Goal: Task Accomplishment & Management: Use online tool/utility

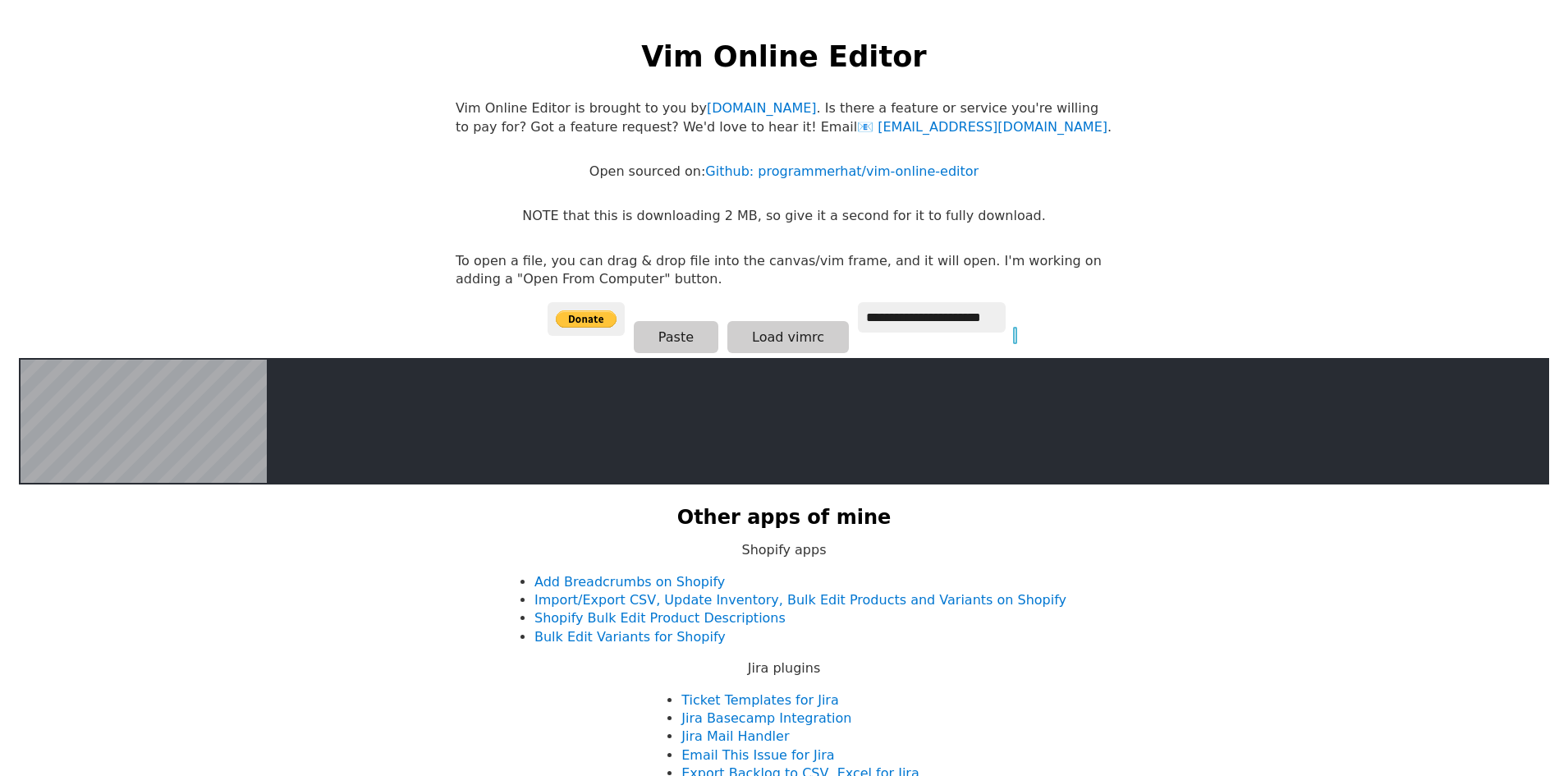
click at [1015, 328] on input at bounding box center [1015, 335] width 1 height 14
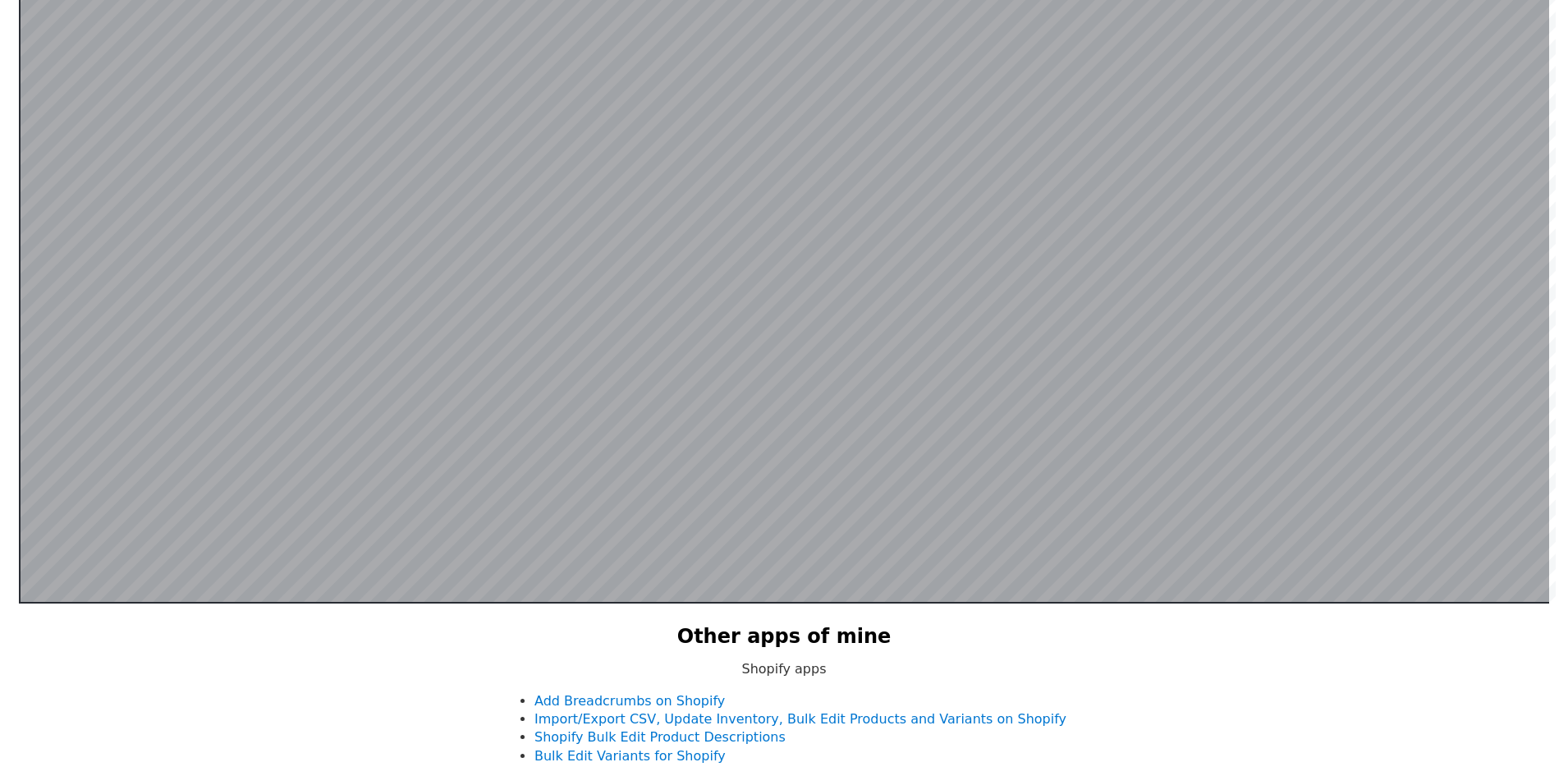
scroll to position [320, 0]
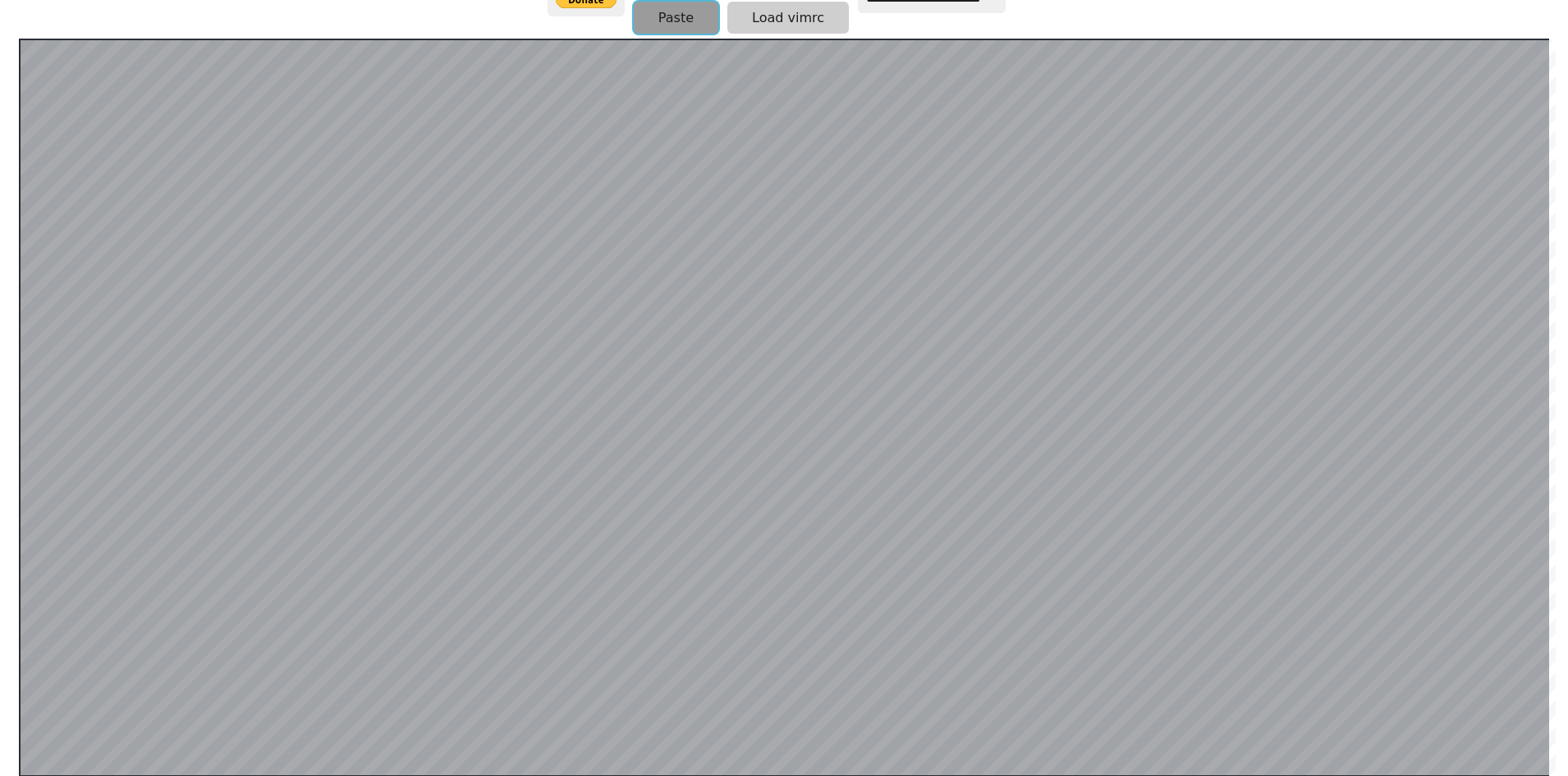
click at [674, 28] on button "Paste" at bounding box center [676, 18] width 84 height 32
click at [646, 24] on button "Paste" at bounding box center [676, 18] width 84 height 32
click at [663, 13] on button "Paste" at bounding box center [676, 18] width 84 height 32
click at [679, 17] on button "Paste" at bounding box center [676, 18] width 84 height 32
click at [649, 27] on button "Paste" at bounding box center [676, 18] width 84 height 32
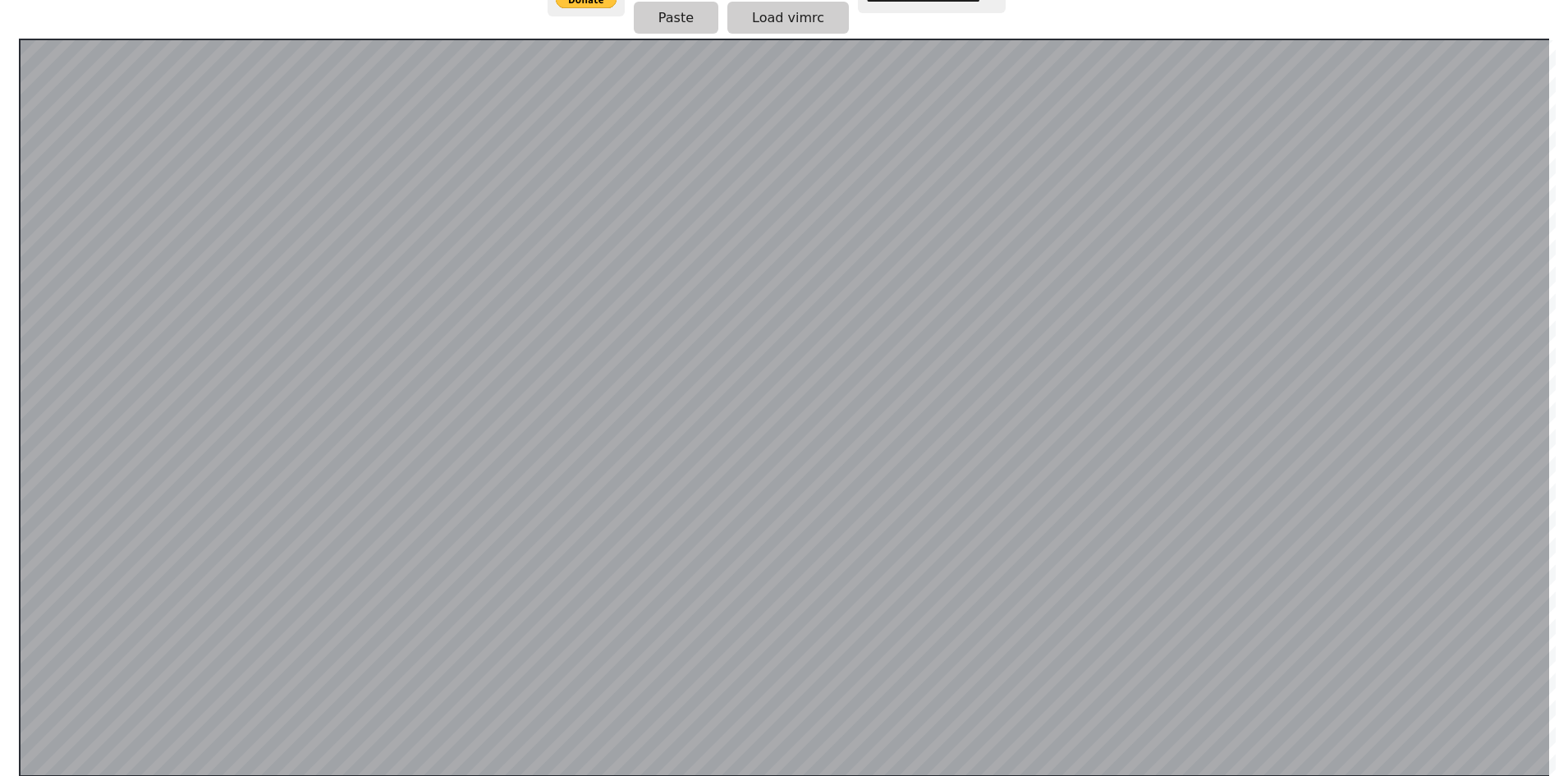
click at [625, 16] on div "**********" at bounding box center [784, 11] width 473 height 56
click at [666, 15] on button "Paste" at bounding box center [676, 18] width 84 height 32
click at [687, 19] on button "Paste" at bounding box center [676, 17] width 84 height 32
click at [660, 14] on button "Paste" at bounding box center [676, 17] width 84 height 32
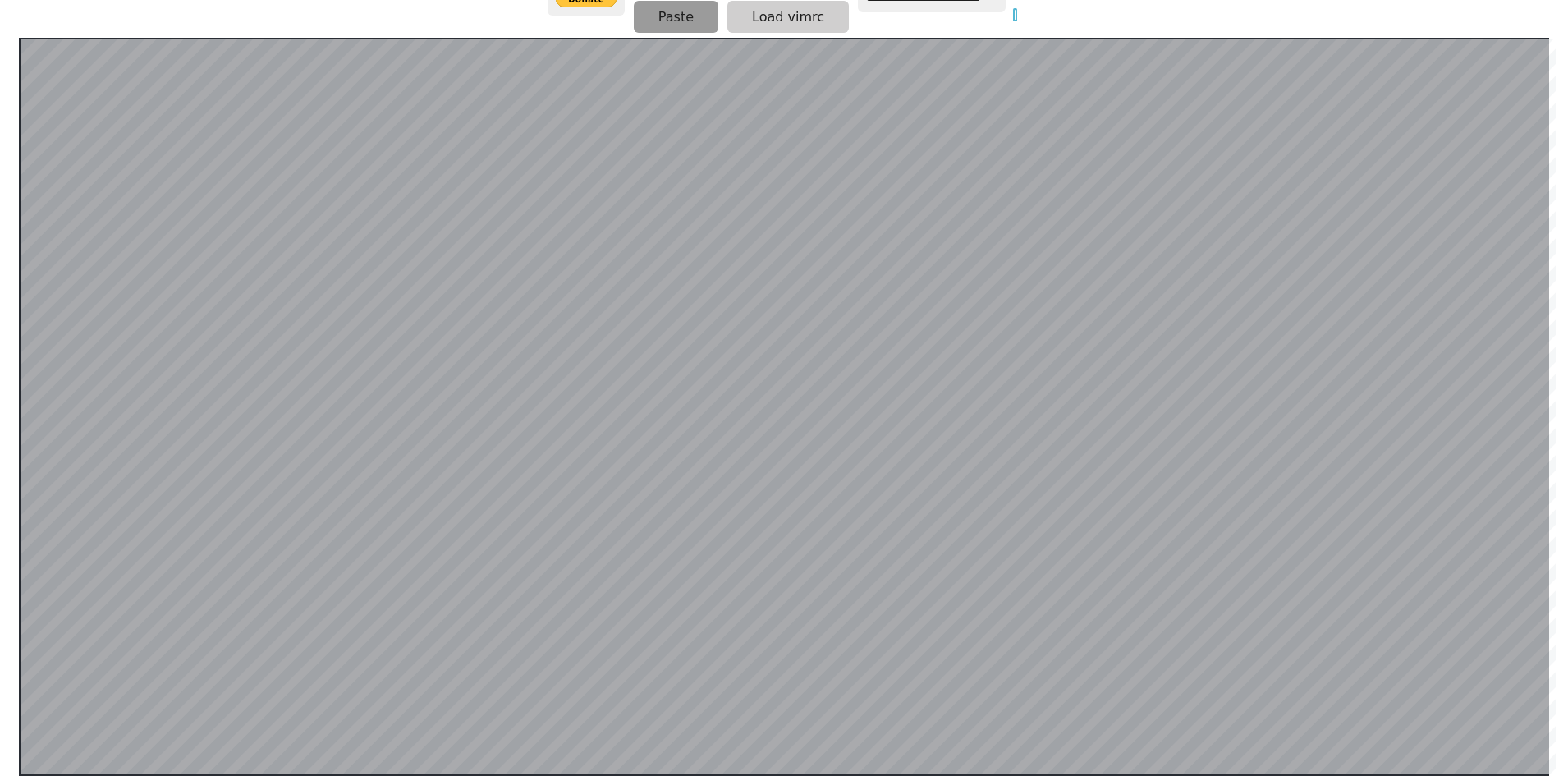
scroll to position [321, 0]
